Goal: Check status

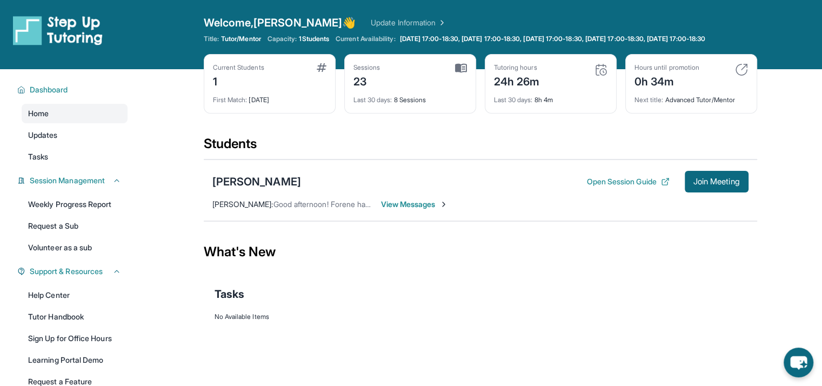
click at [506, 86] on div "24h 26m" at bounding box center [517, 80] width 46 height 17
click at [506, 101] on div "Last 30 days : 8h 4m" at bounding box center [550, 96] width 113 height 15
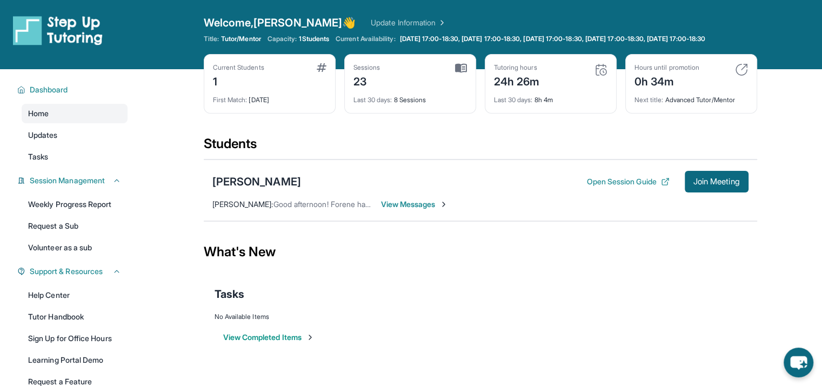
click at [479, 133] on div "Current Students 1 First Match : [DATE] Sessions 23 Last 30 days : 8 Sessions T…" at bounding box center [480, 94] width 553 height 81
click at [364, 89] on div "23" at bounding box center [366, 80] width 27 height 17
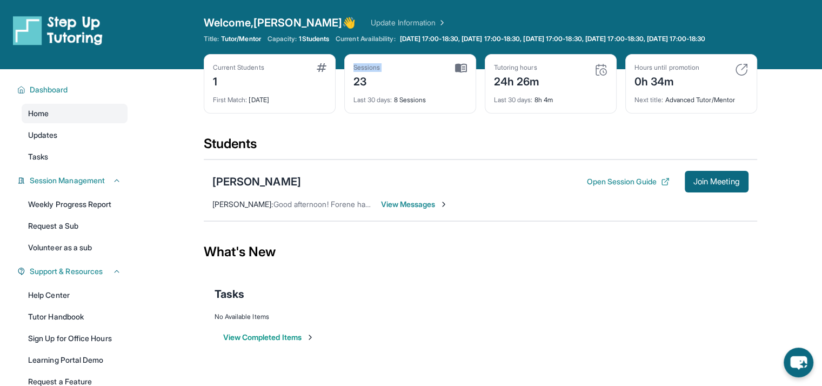
click at [364, 89] on div "23" at bounding box center [366, 80] width 27 height 17
click at [319, 72] on img at bounding box center [322, 67] width 10 height 9
